Goal: Find contact information: Find contact information

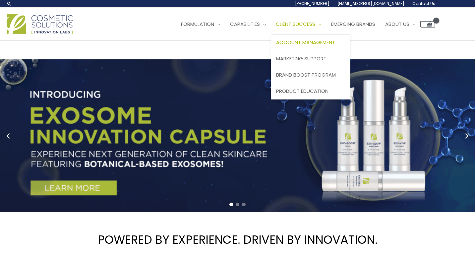
click at [276, 46] on span "Account Management" at bounding box center [305, 42] width 59 height 7
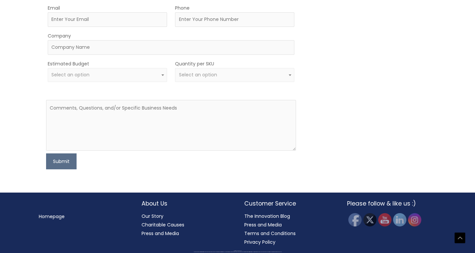
scroll to position [1276, 0]
click at [401, 222] on img at bounding box center [399, 219] width 15 height 15
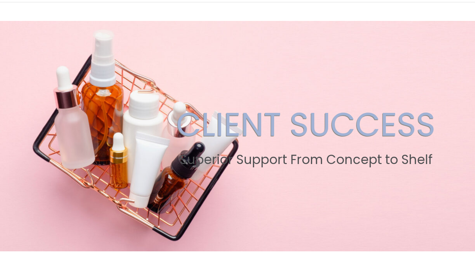
scroll to position [38, 0]
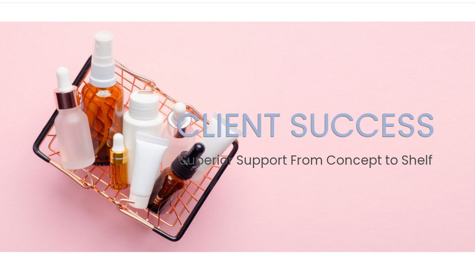
click at [0, 0] on span "Contact Us" at bounding box center [0, 0] width 0 height 0
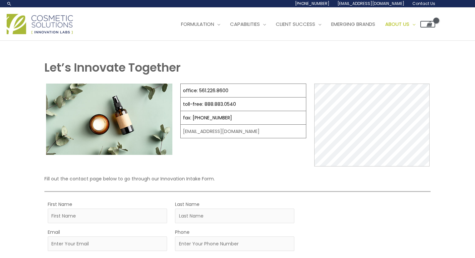
select select
